Goal: Task Accomplishment & Management: Use online tool/utility

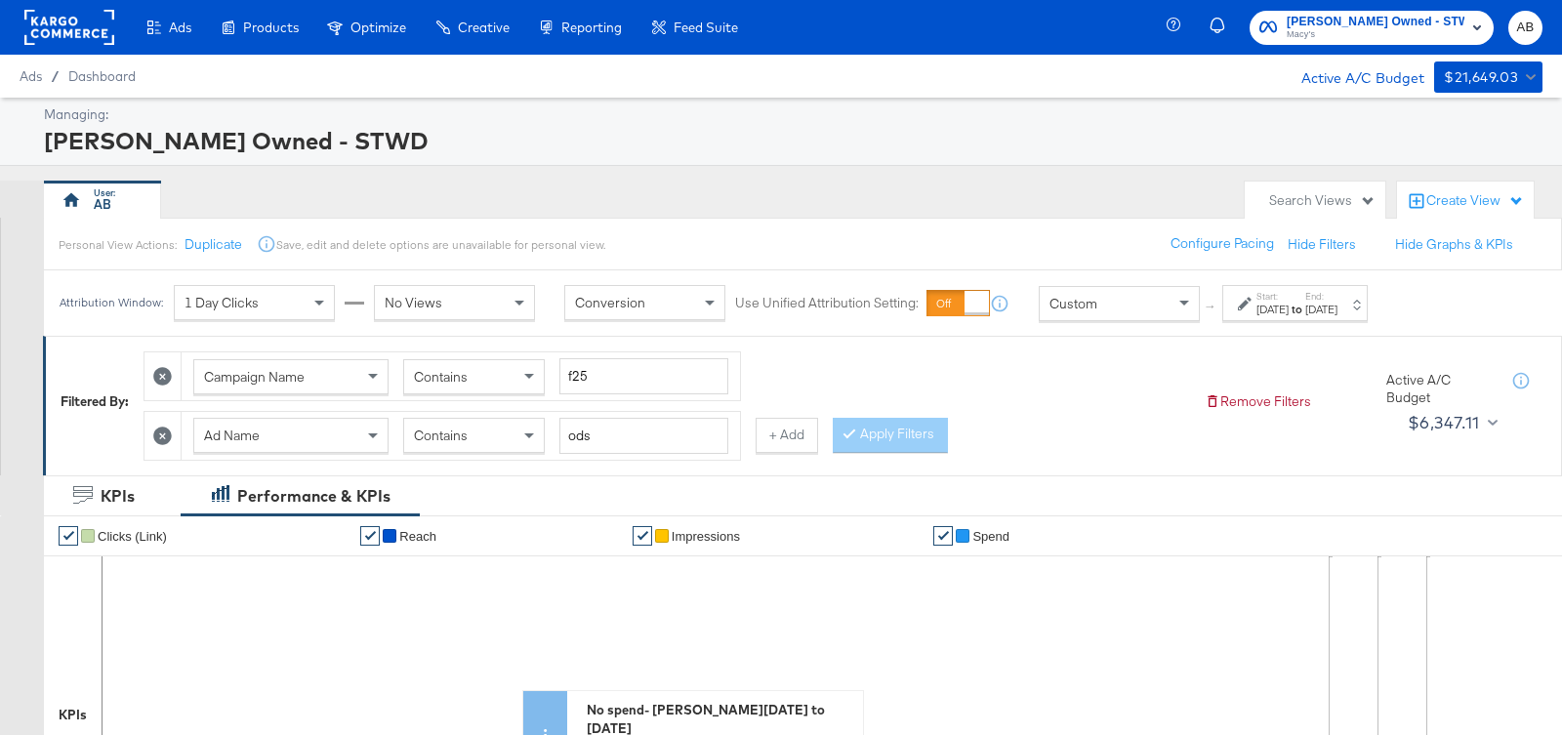
click at [154, 374] on icon at bounding box center [162, 376] width 19 height 19
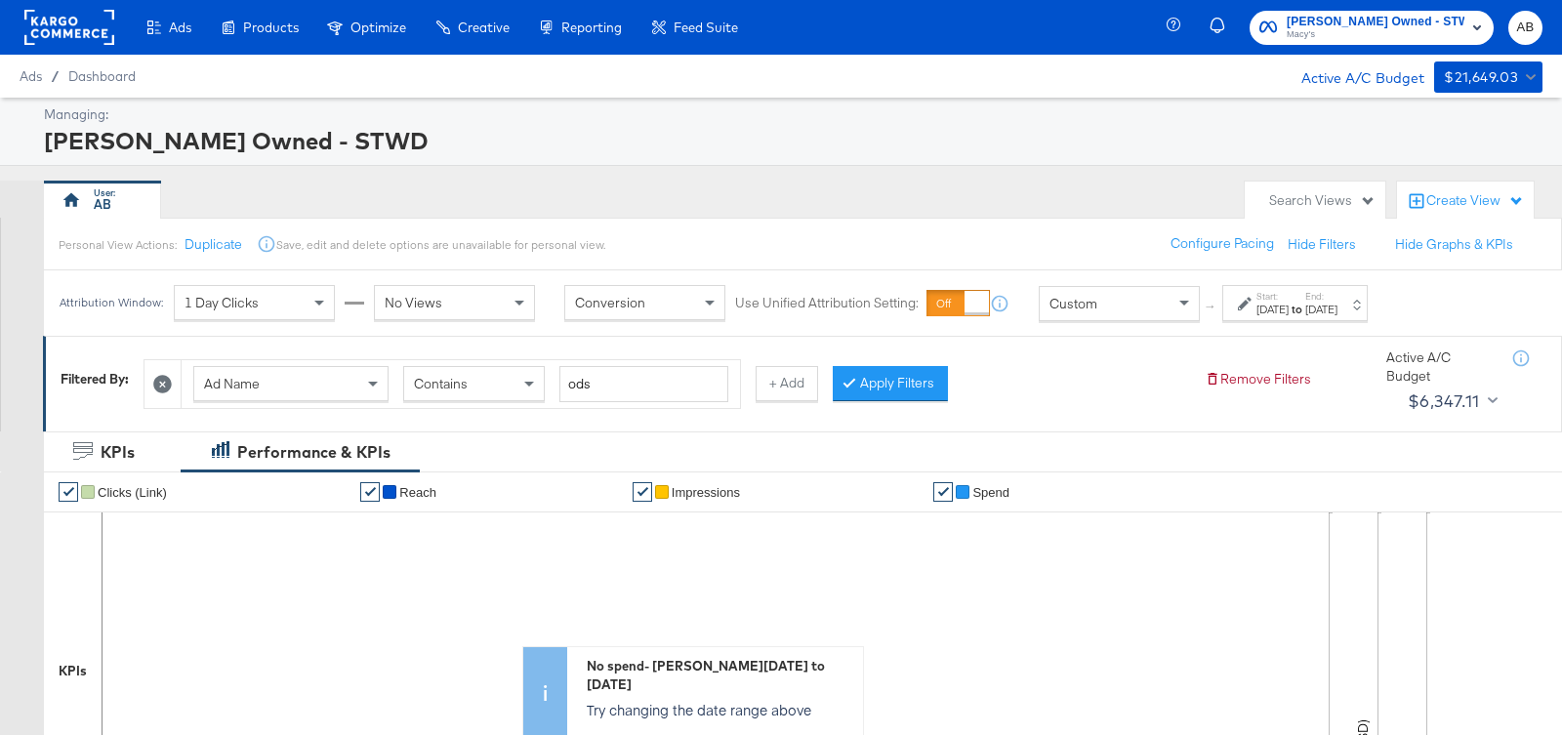
click at [167, 381] on icon at bounding box center [162, 384] width 19 height 19
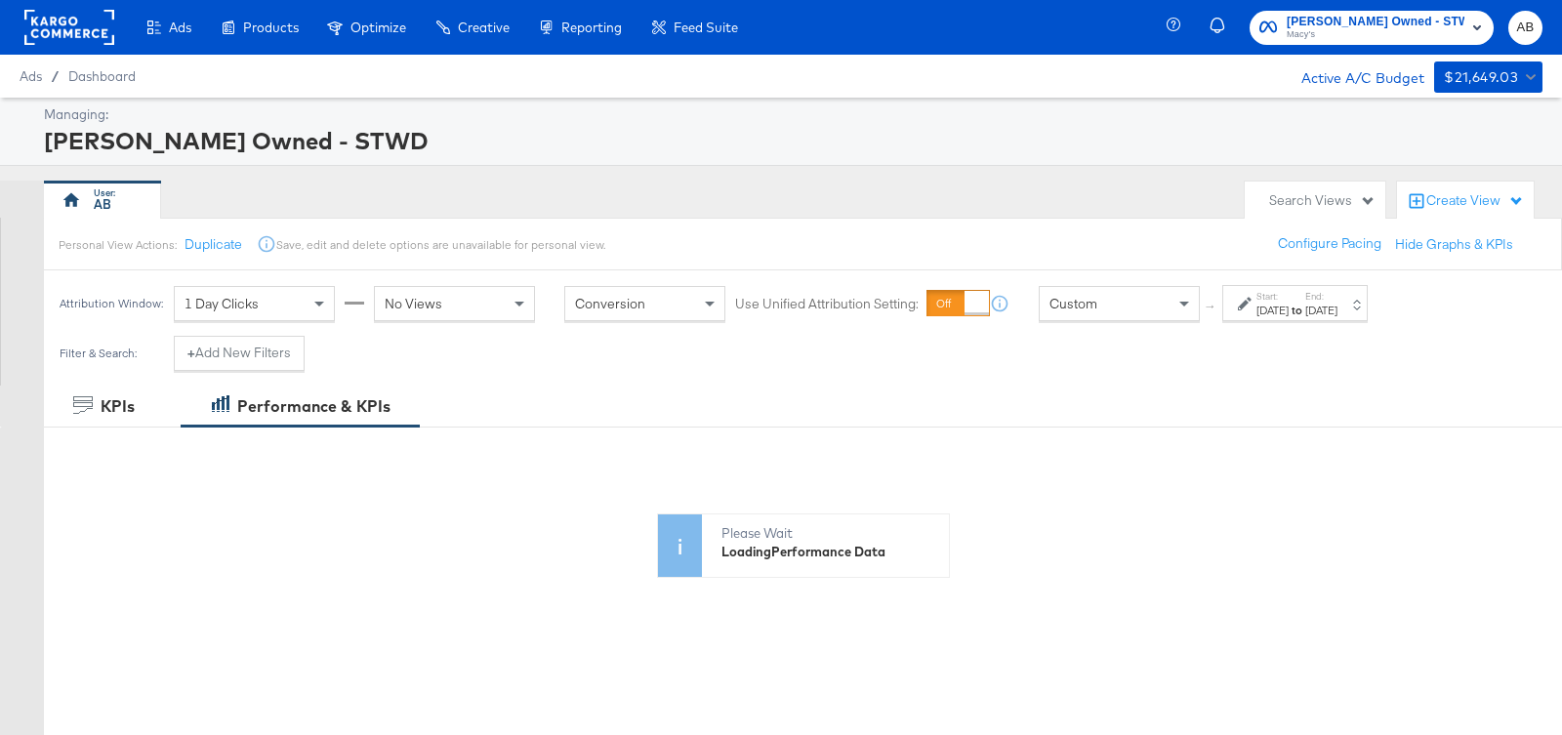
click at [927, 136] on div "[PERSON_NAME] Owned - STWD" at bounding box center [791, 140] width 1494 height 33
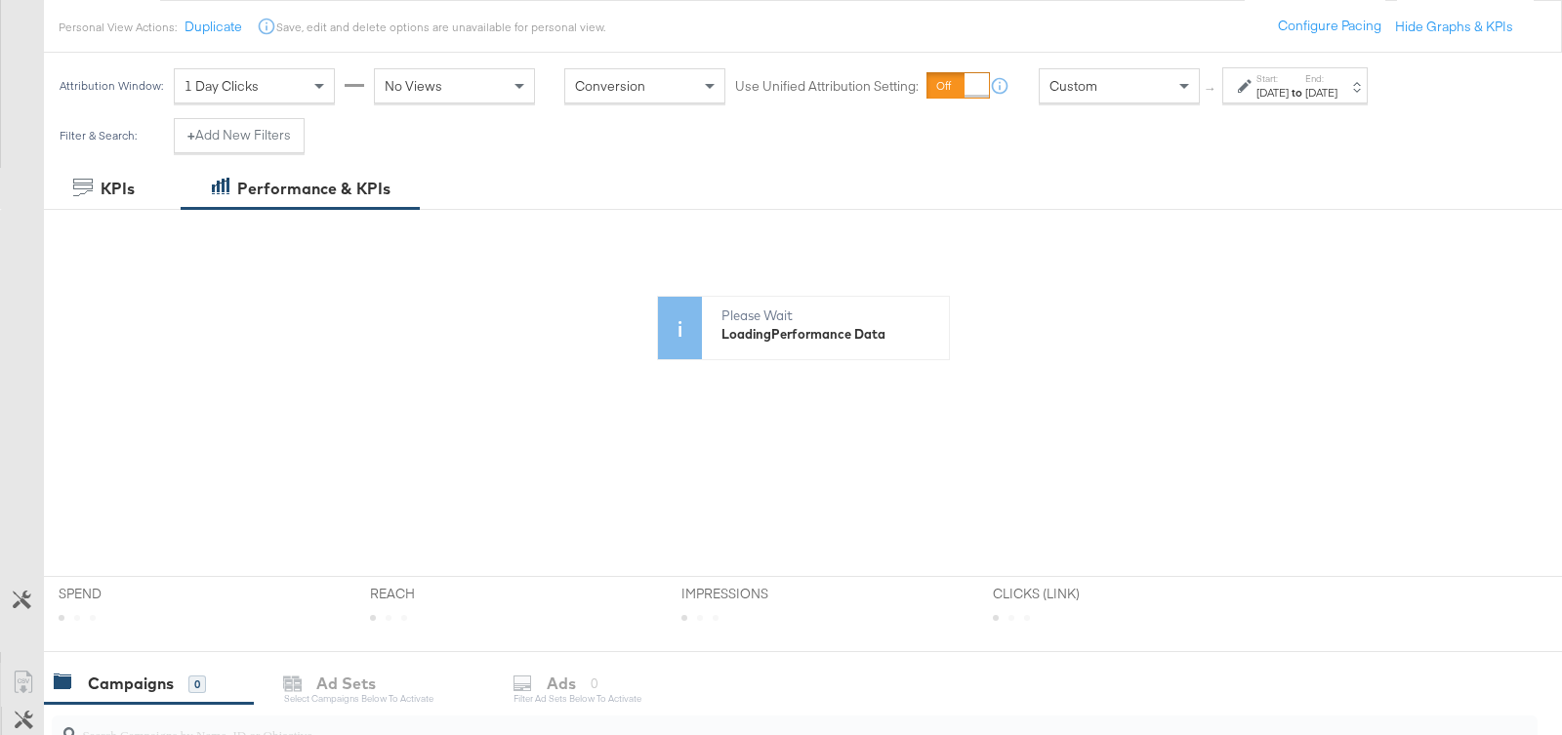
scroll to position [234, 0]
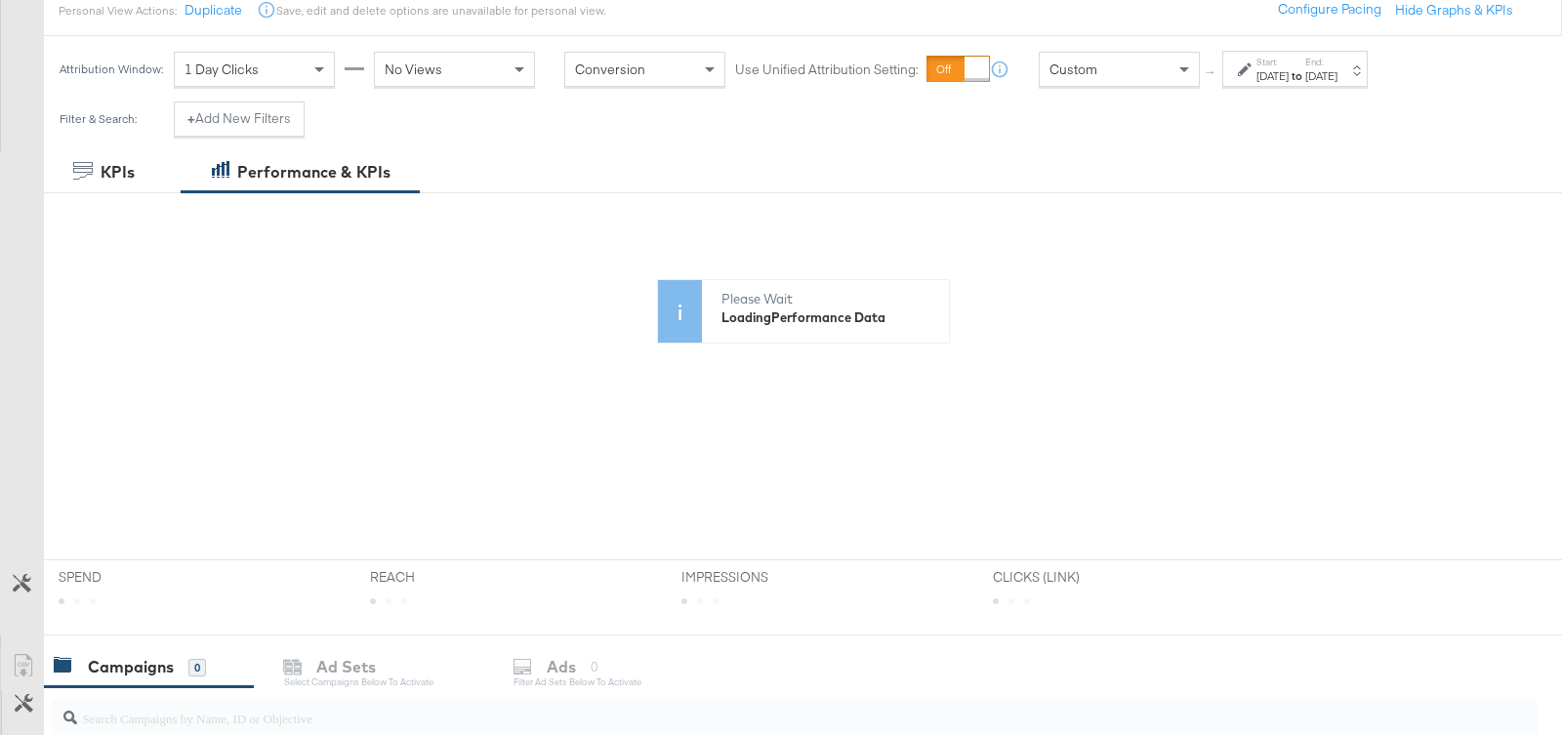
click at [268, 135] on div "Filter & Search: + Add New Filters" at bounding box center [181, 127] width 275 height 50
click at [257, 121] on button "+ Add New Filters" at bounding box center [239, 119] width 131 height 35
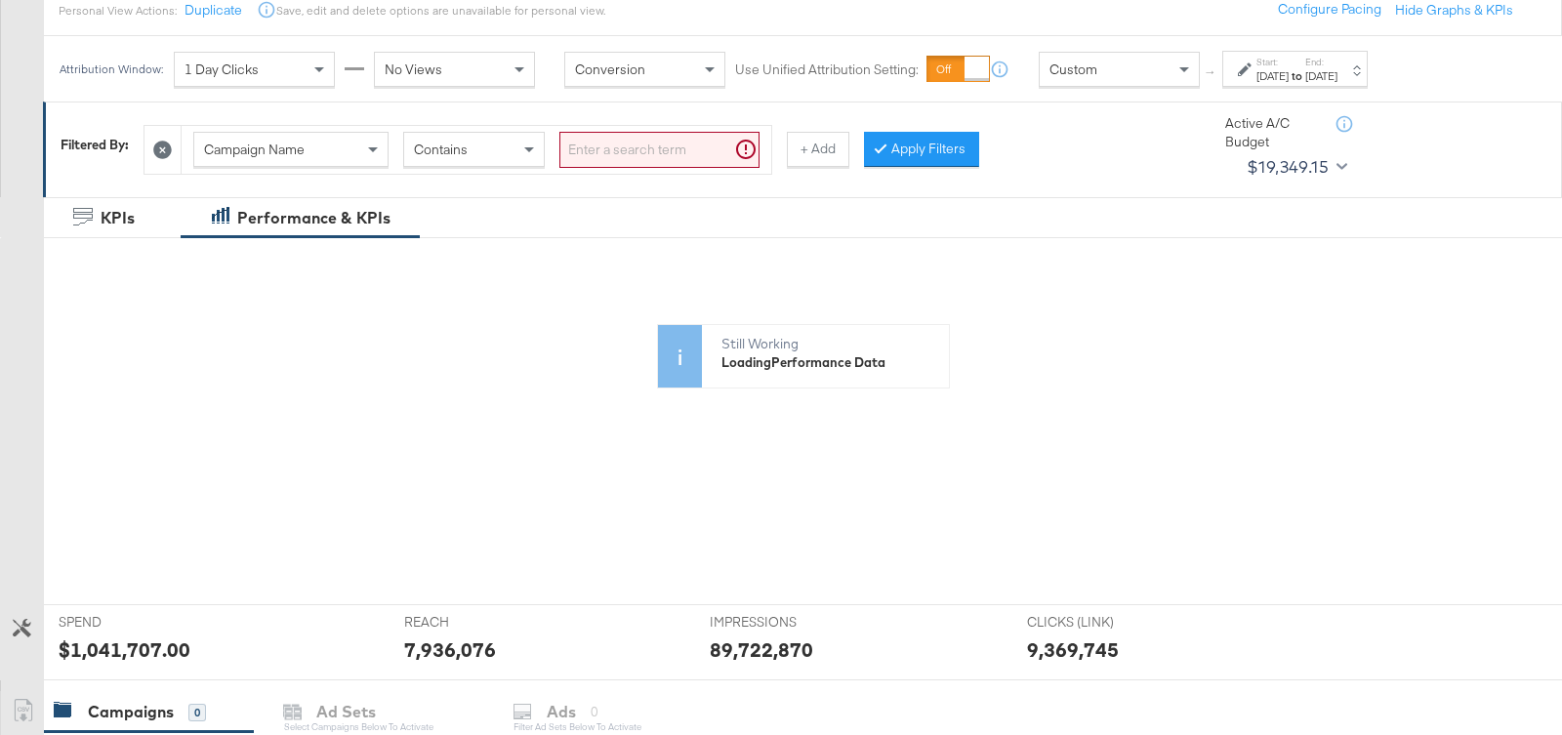
click at [663, 152] on input "search" at bounding box center [659, 150] width 200 height 36
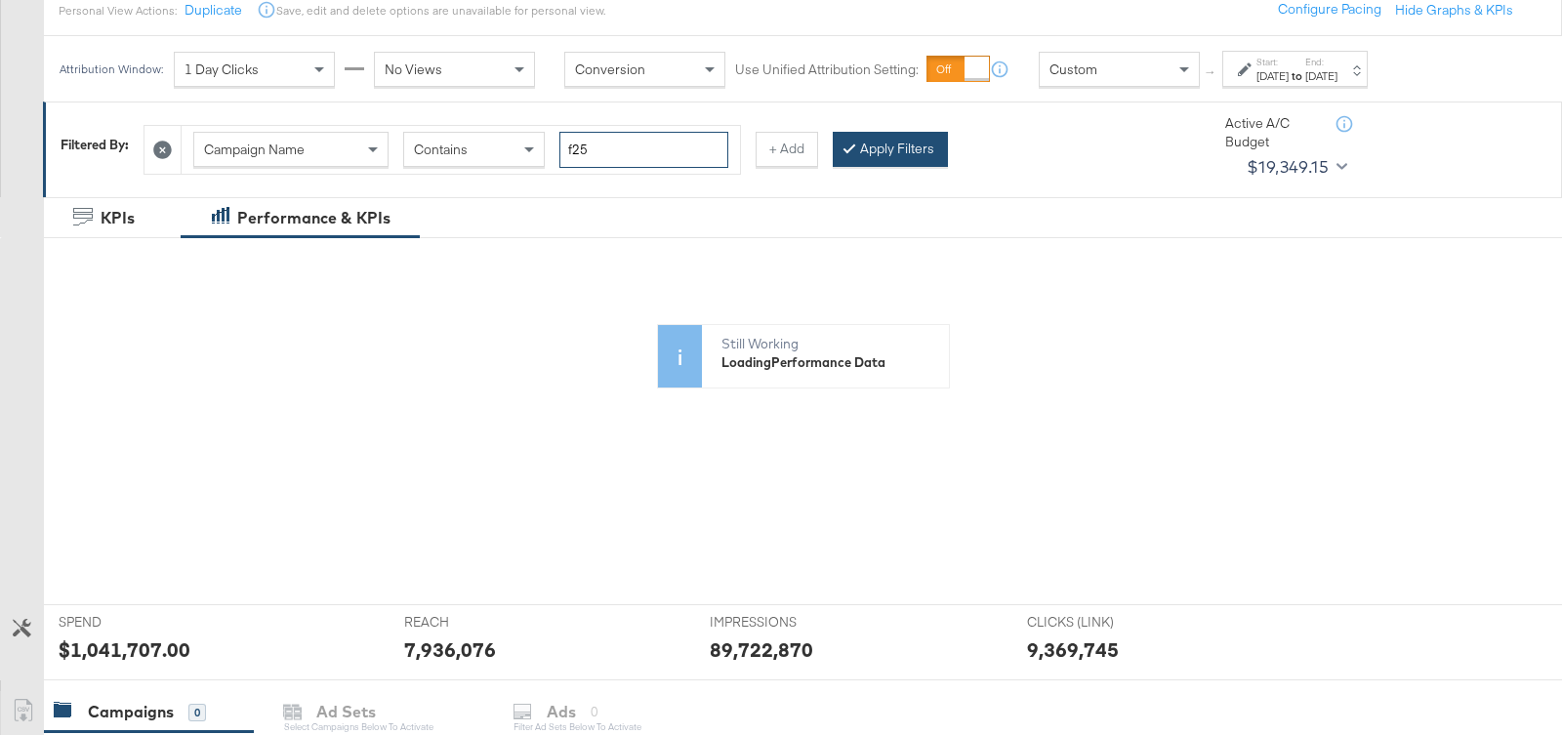
type input "f25"
click at [882, 150] on button "Apply Filters" at bounding box center [890, 149] width 115 height 35
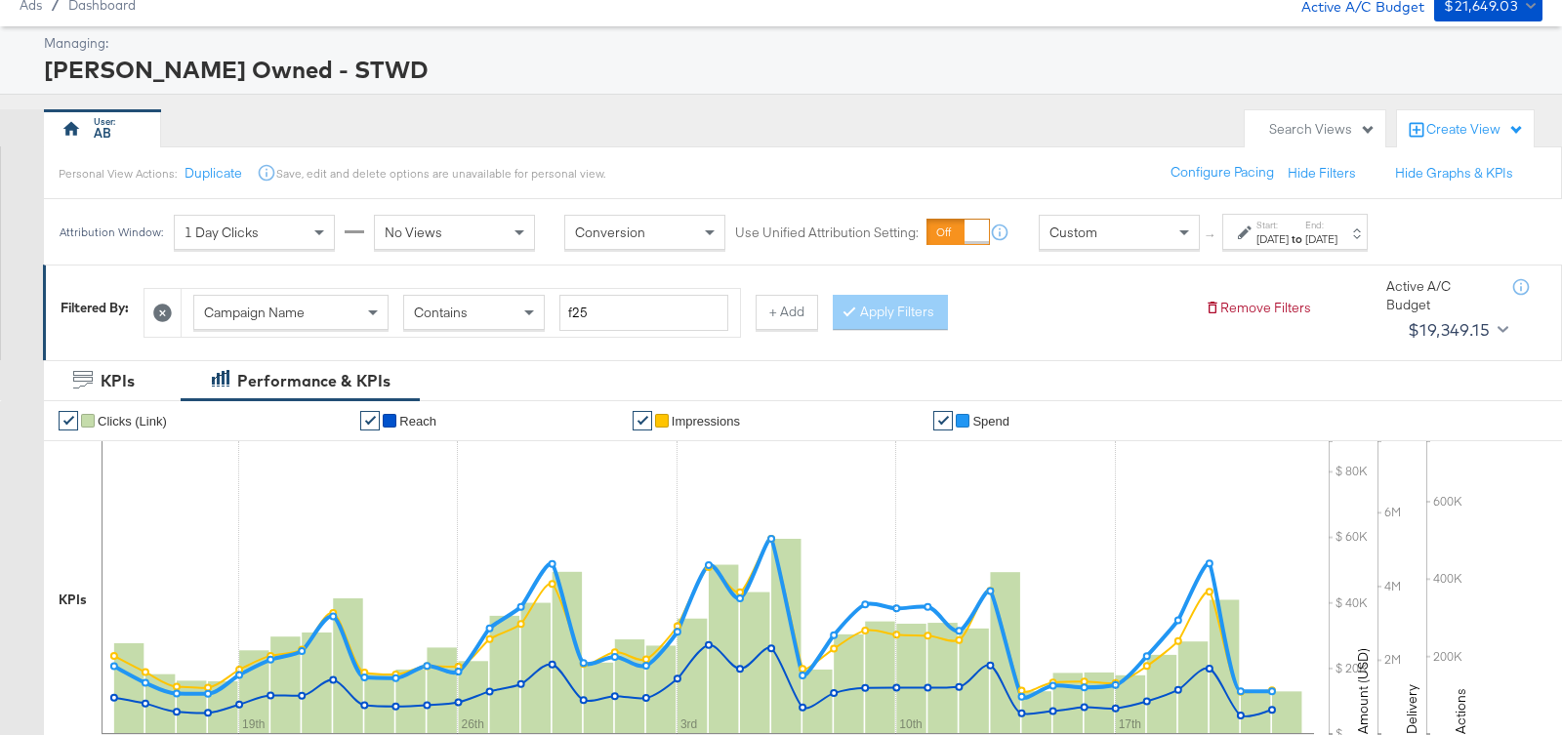
scroll to position [0, 0]
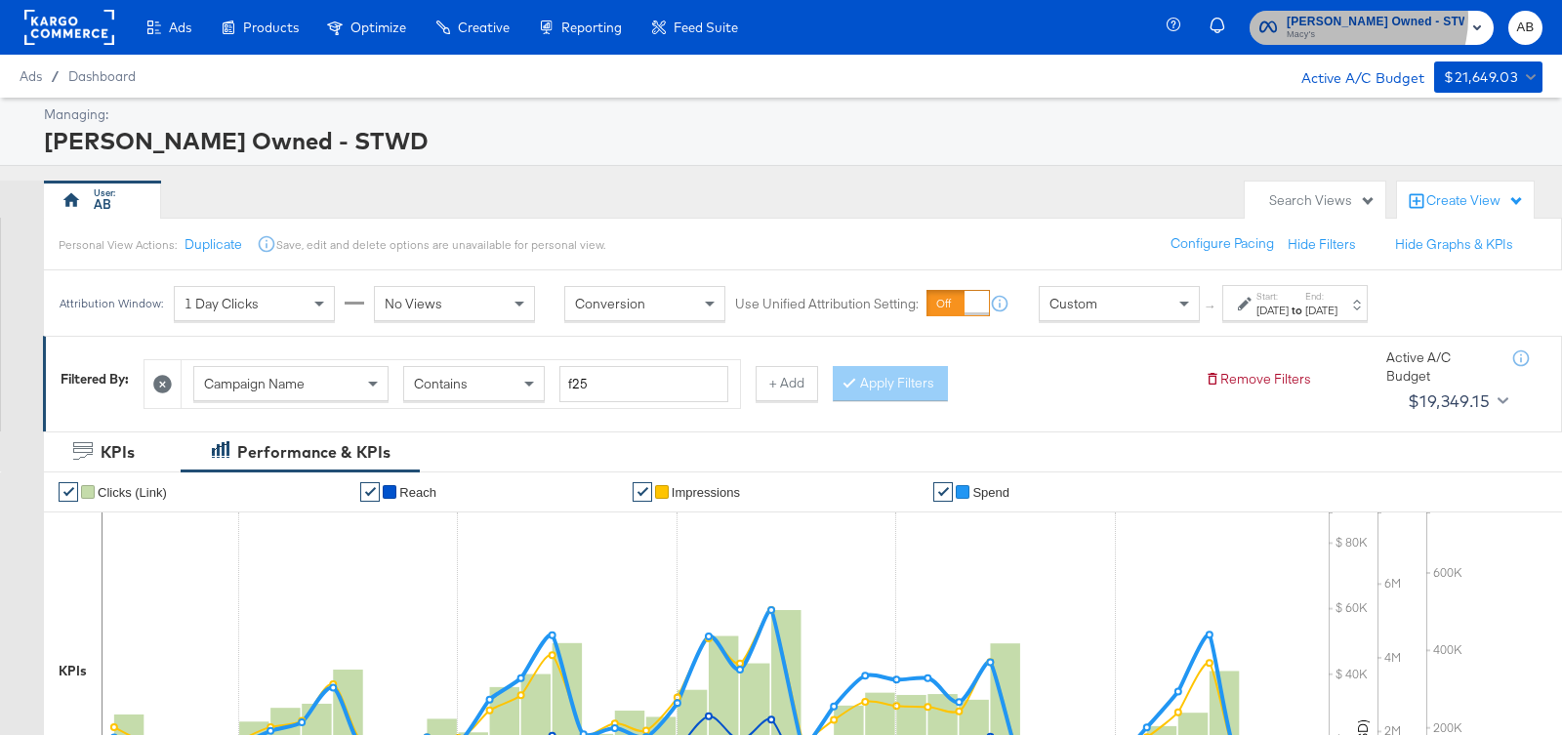
click at [1404, 18] on span "[PERSON_NAME] Owned - STWD" at bounding box center [1376, 22] width 178 height 21
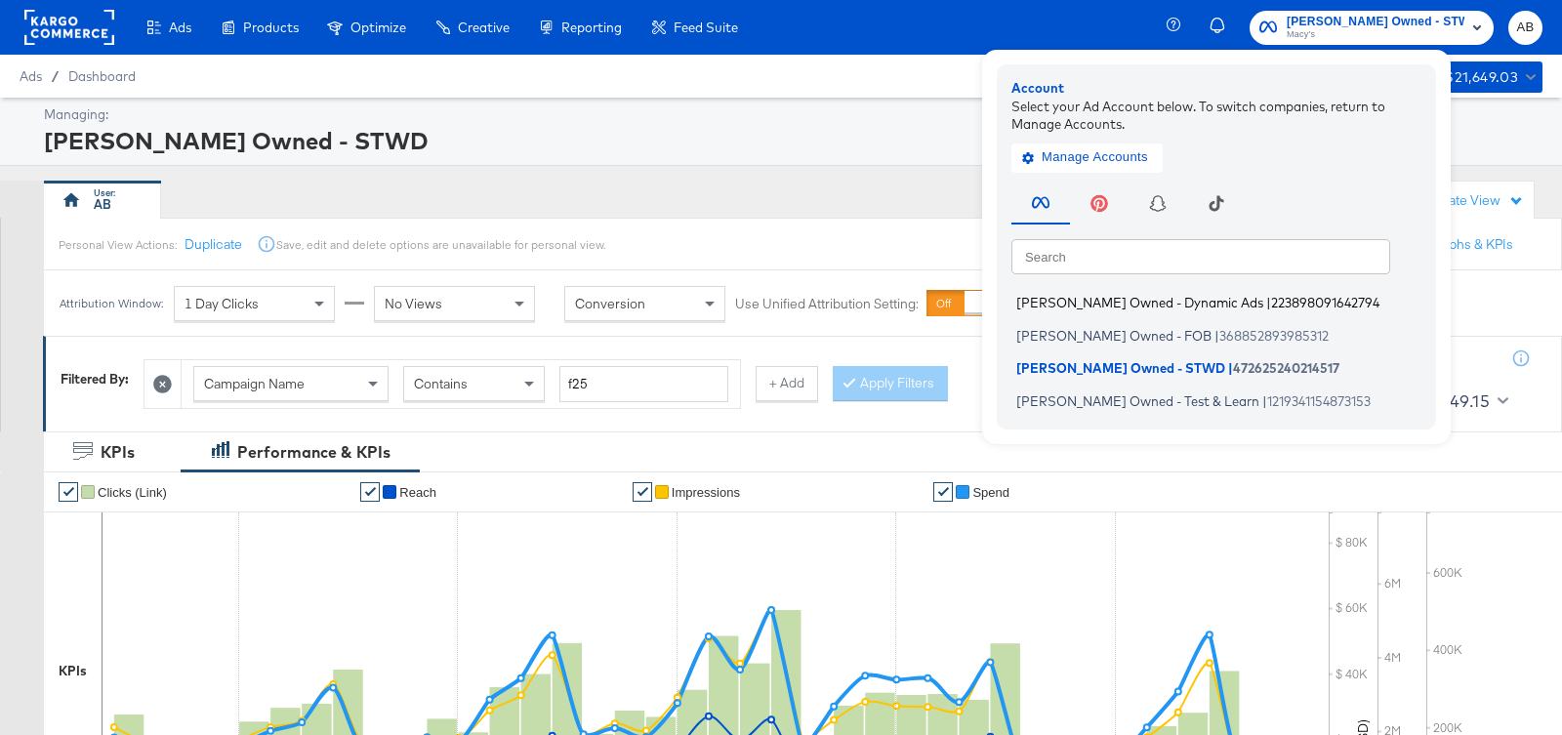
click at [1178, 306] on span "[PERSON_NAME] Owned - Dynamic Ads" at bounding box center [1139, 303] width 247 height 16
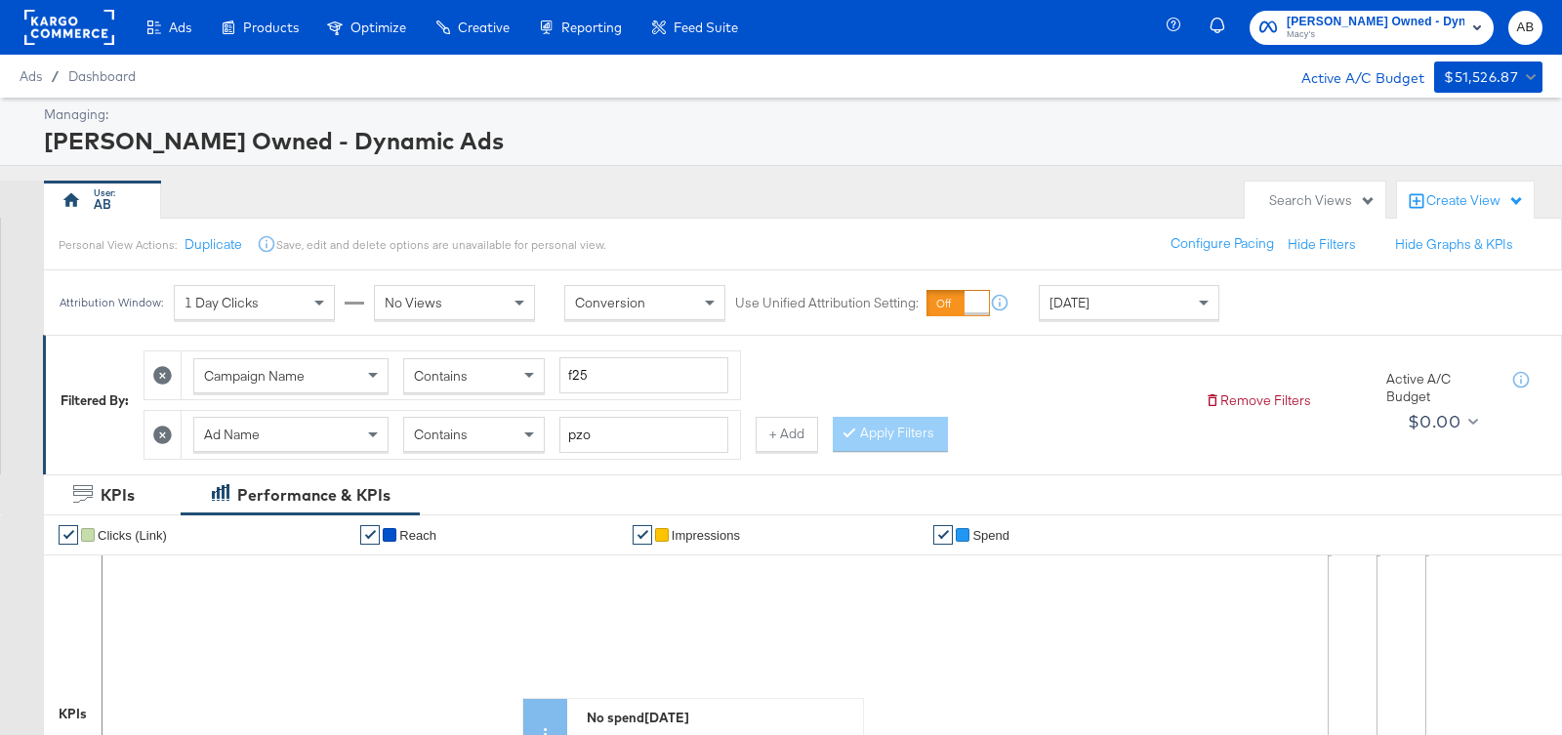
click at [161, 428] on icon at bounding box center [162, 435] width 19 height 19
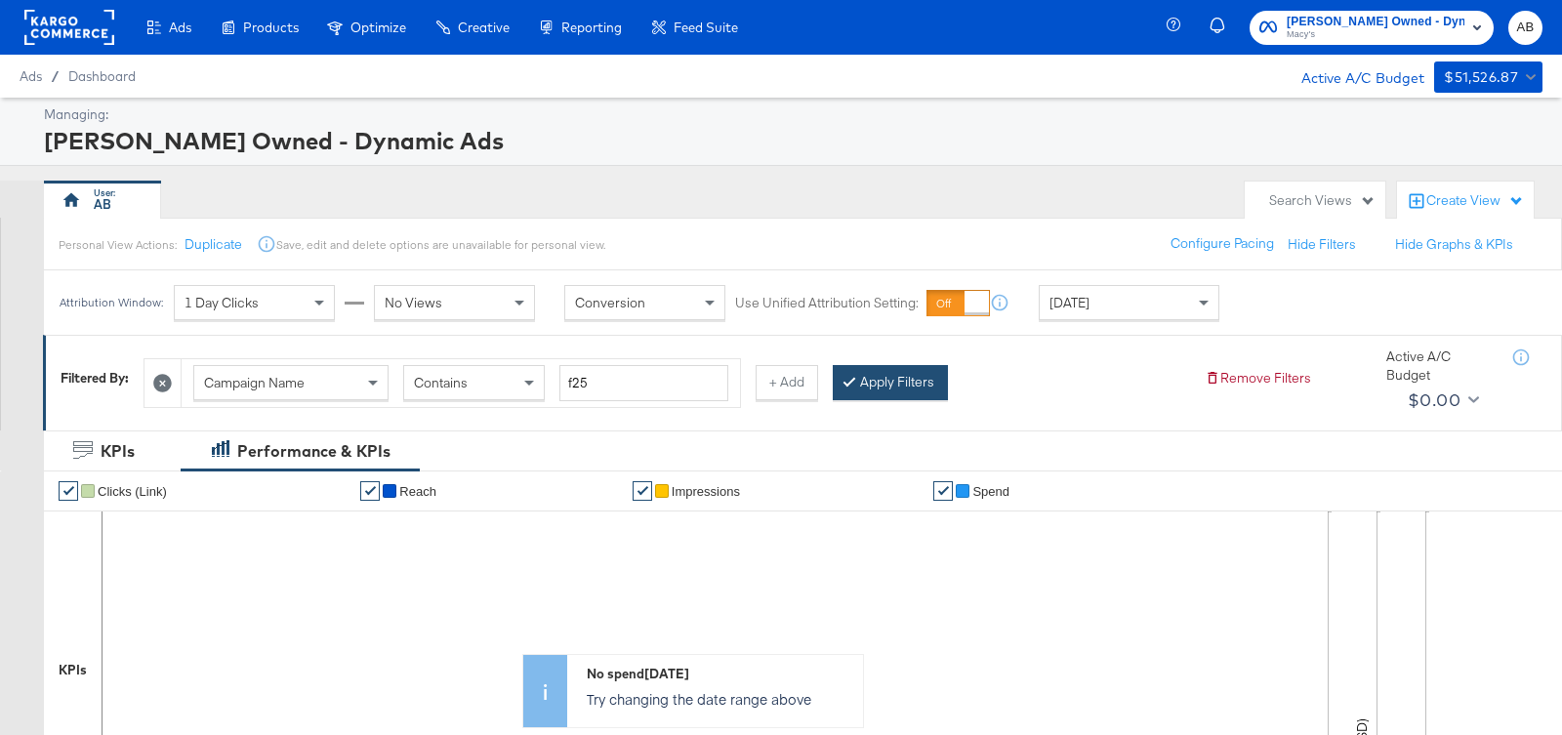
click at [887, 380] on button "Apply Filters" at bounding box center [890, 382] width 115 height 35
